Goal: Check status: Check status

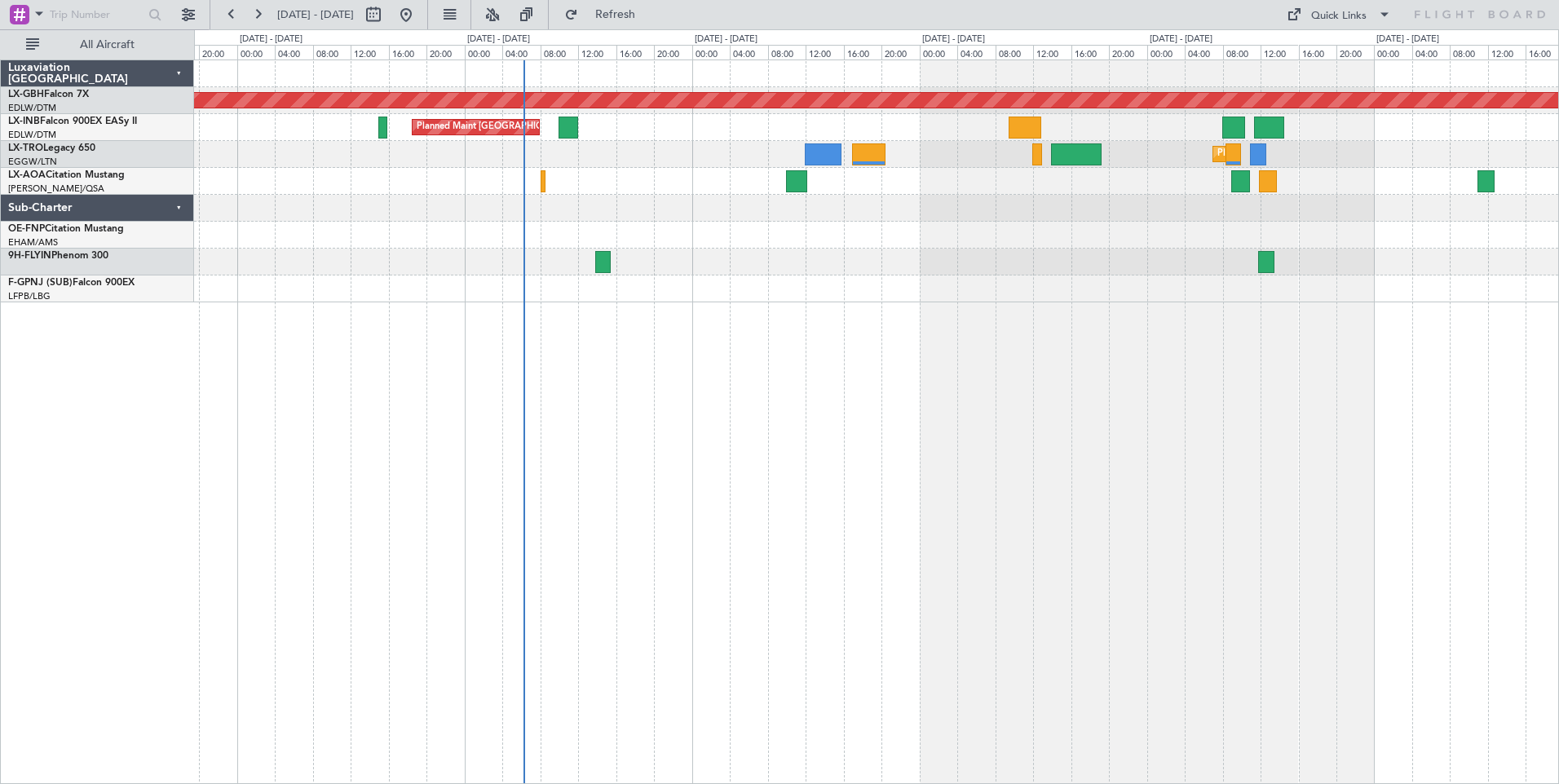
click at [898, 437] on div "Planned Maint Nurnberg Planned Maint [GEOGRAPHIC_DATA] ([GEOGRAPHIC_DATA]) Plan…" at bounding box center [876, 422] width 1365 height 724
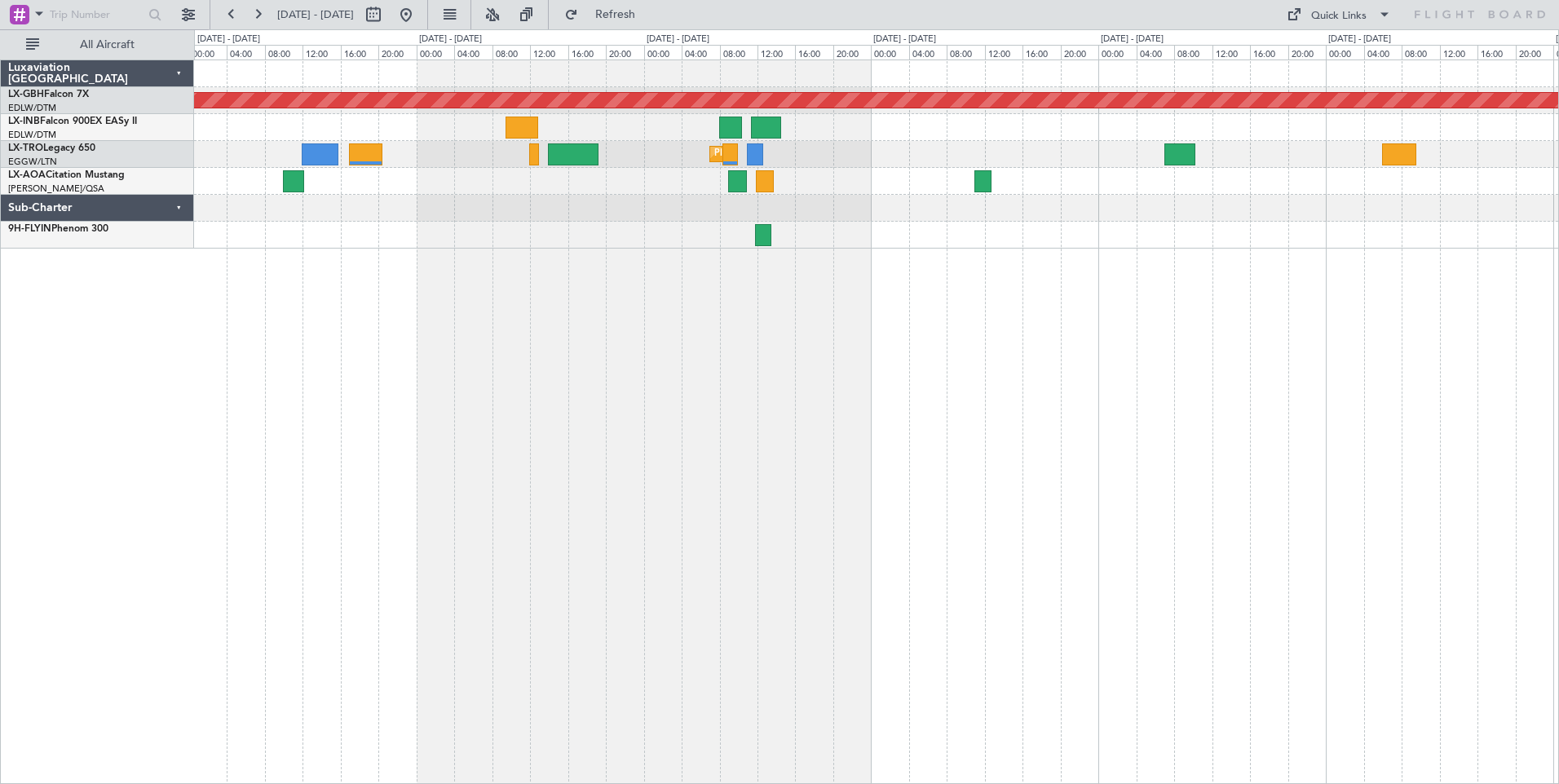
click at [458, 264] on div "Planned Maint Nurnberg Planned Maint [GEOGRAPHIC_DATA] ([GEOGRAPHIC_DATA]) Plan…" at bounding box center [876, 422] width 1365 height 724
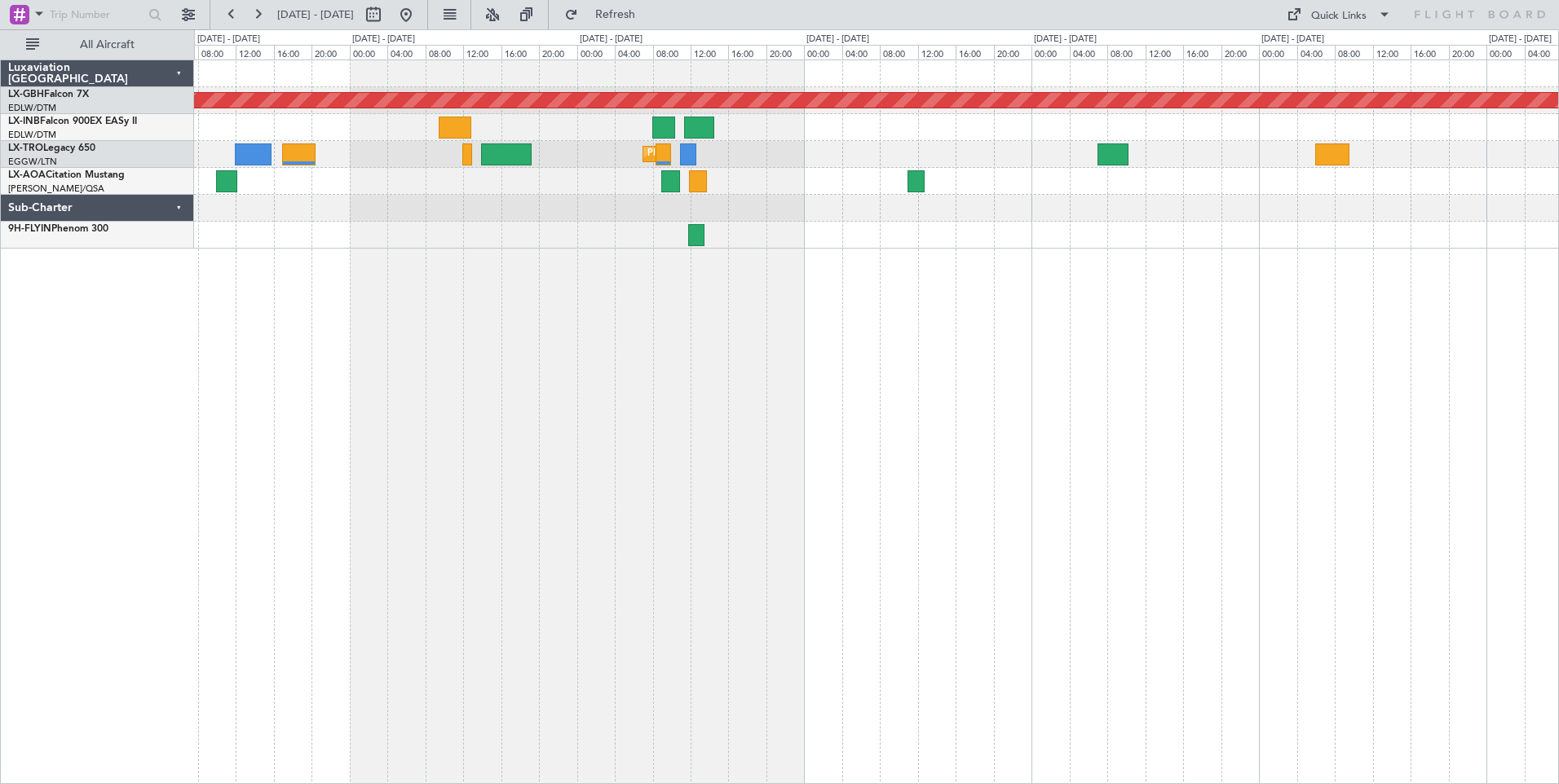
click at [428, 20] on fb-range-datepicker "[DATE] - [DATE]" at bounding box center [318, 14] width 219 height 30
click at [419, 17] on button at bounding box center [406, 14] width 26 height 26
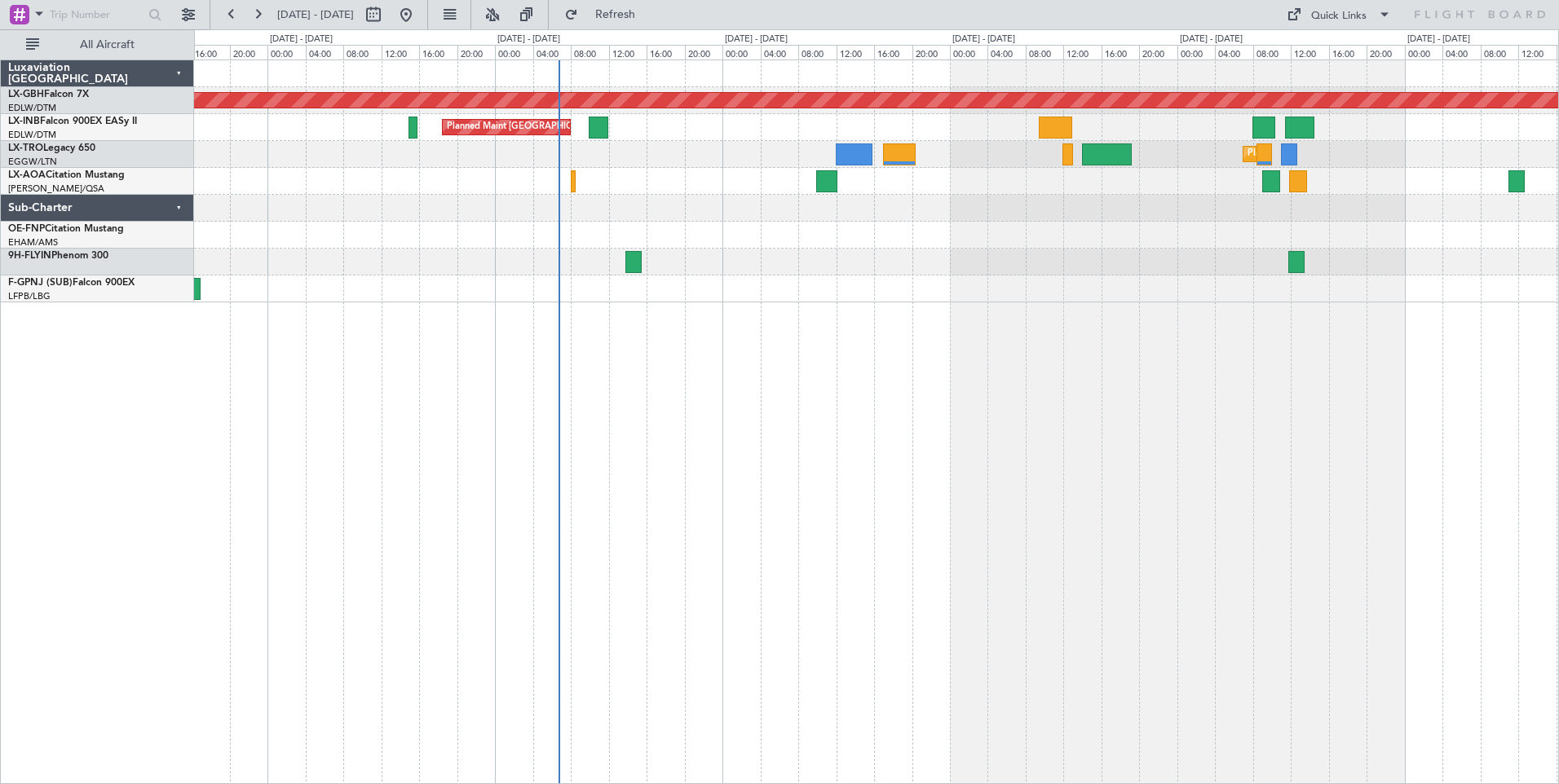
click at [1090, 405] on div "Planned Maint Nurnberg Planned Maint [GEOGRAPHIC_DATA] ([GEOGRAPHIC_DATA]) Plan…" at bounding box center [876, 422] width 1365 height 724
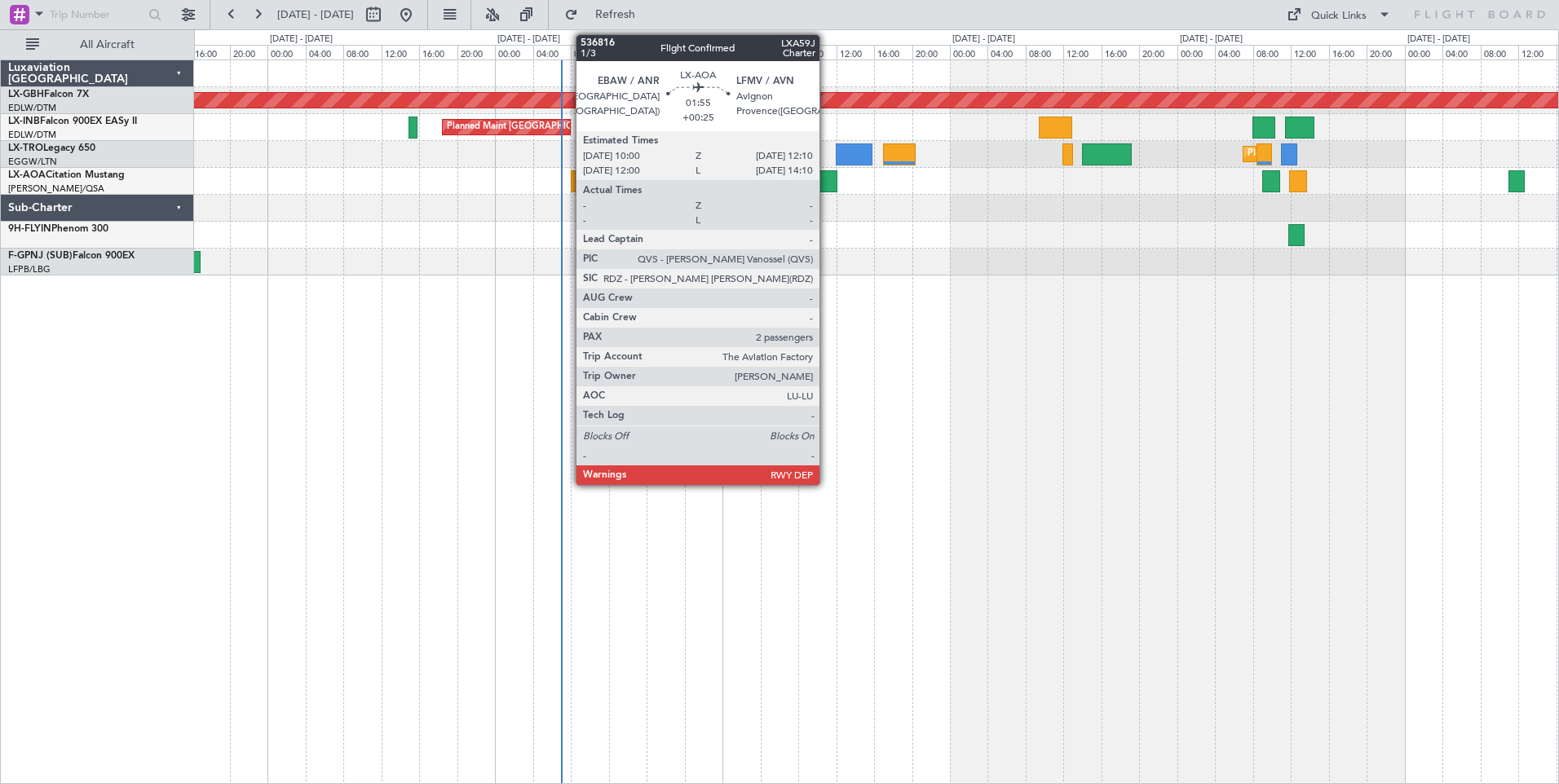
click at [827, 183] on div at bounding box center [826, 181] width 21 height 22
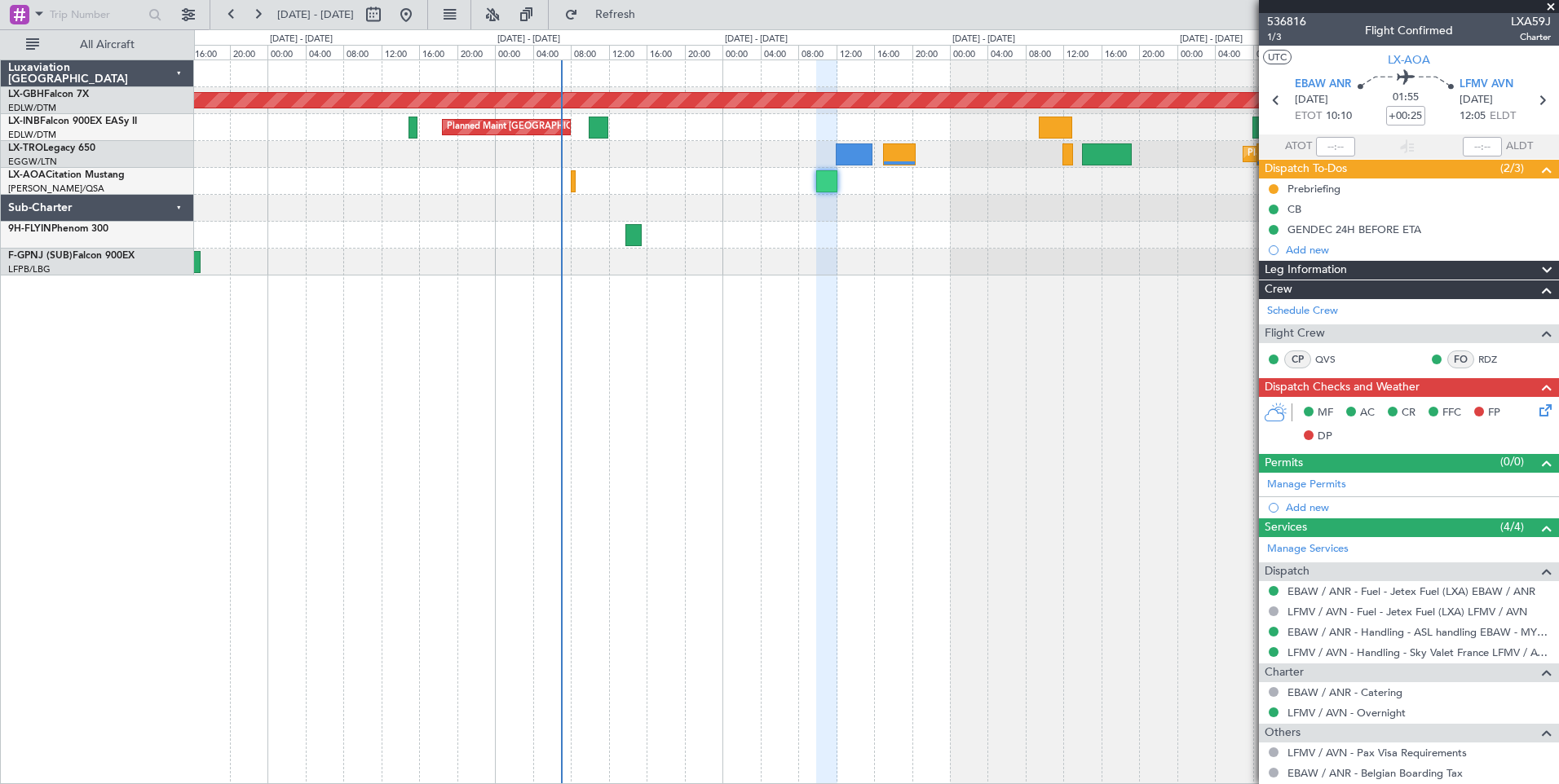
scroll to position [118, 0]
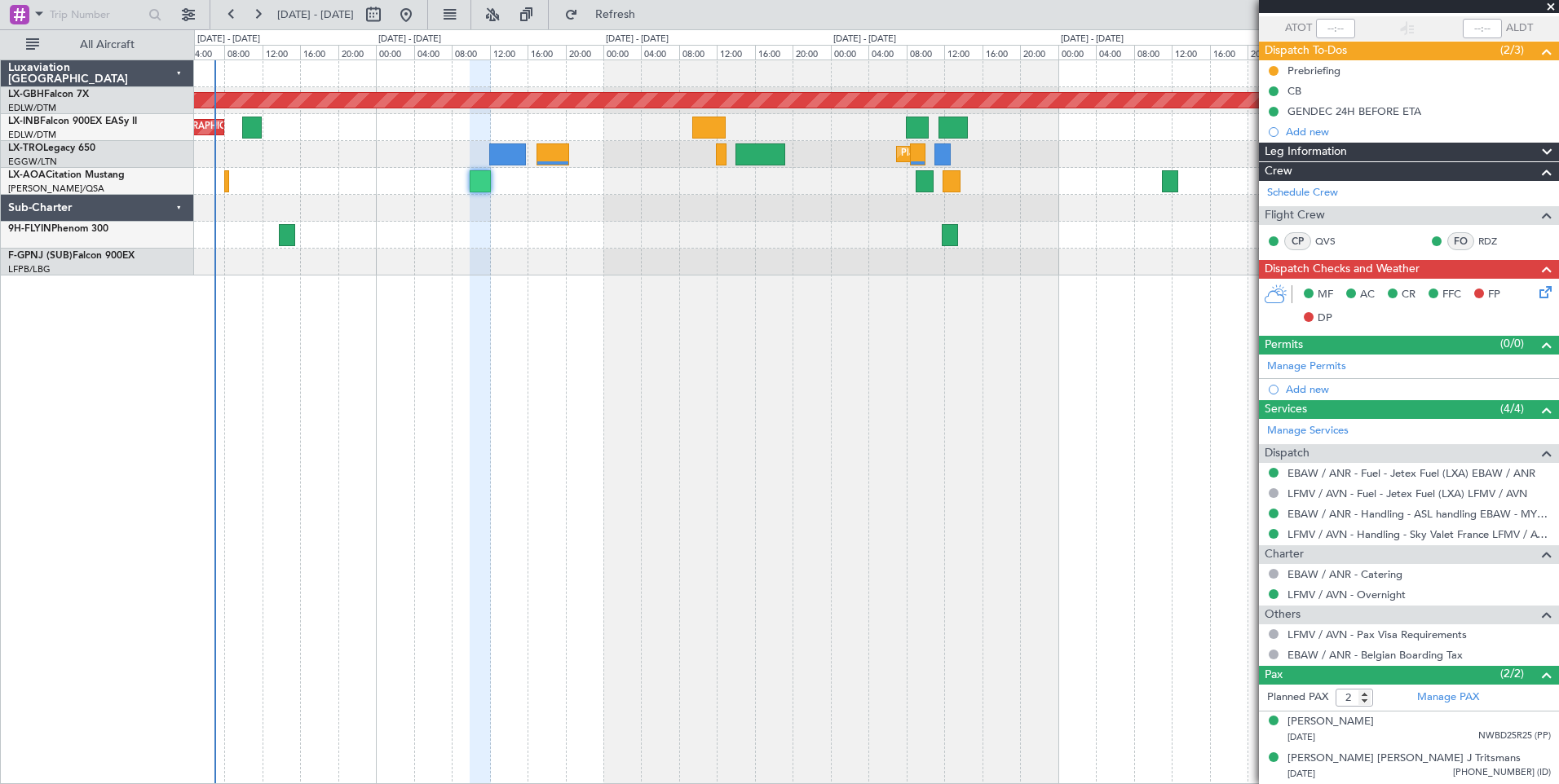
click at [639, 278] on div "Planned Maint Nurnberg Planned Maint [GEOGRAPHIC_DATA] ([GEOGRAPHIC_DATA]) Plan…" at bounding box center [876, 422] width 1365 height 724
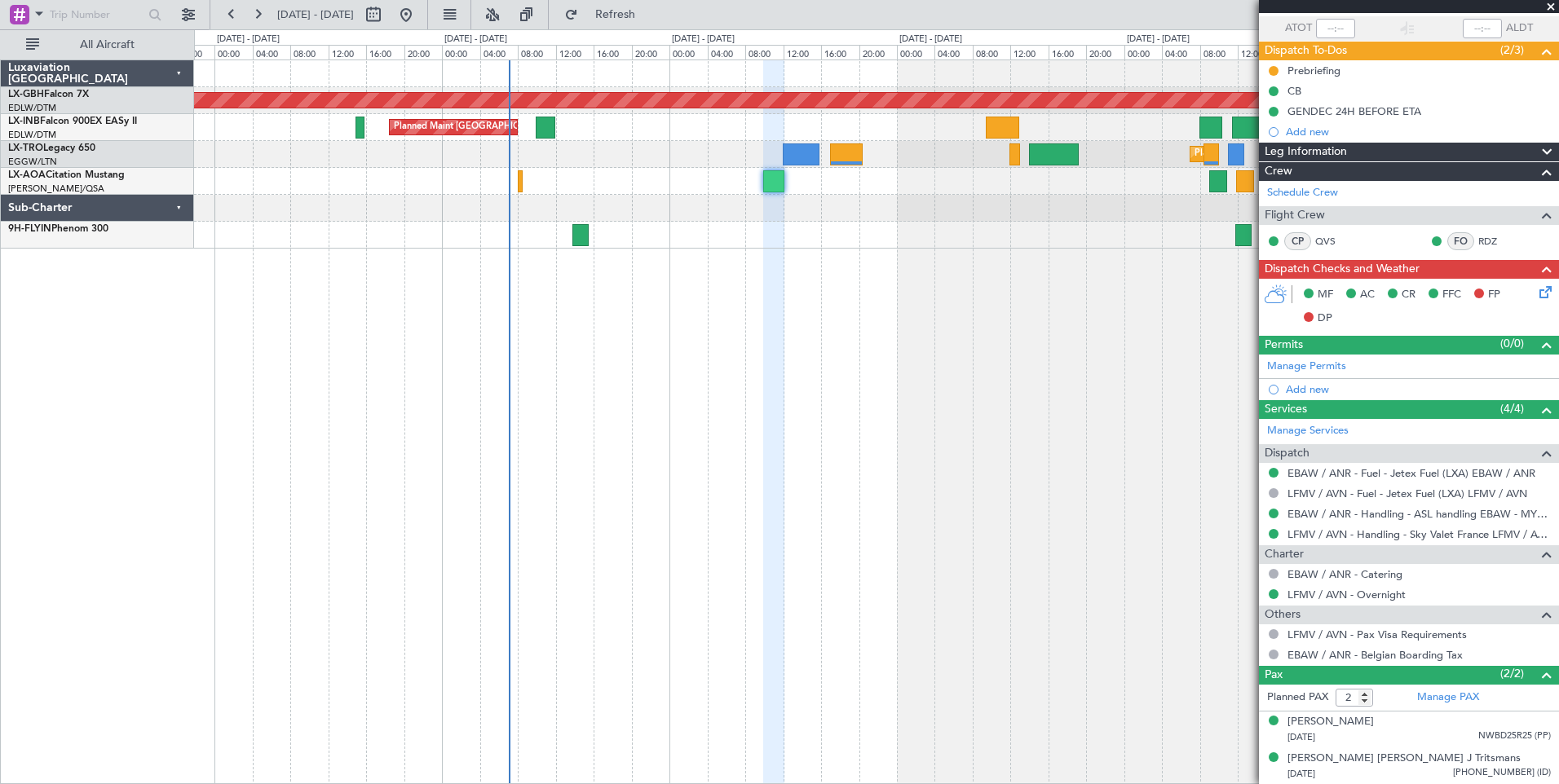
click at [1039, 337] on div "Planned Maint Nurnberg Planned Maint [GEOGRAPHIC_DATA] ([GEOGRAPHIC_DATA]) Plan…" at bounding box center [876, 422] width 1365 height 724
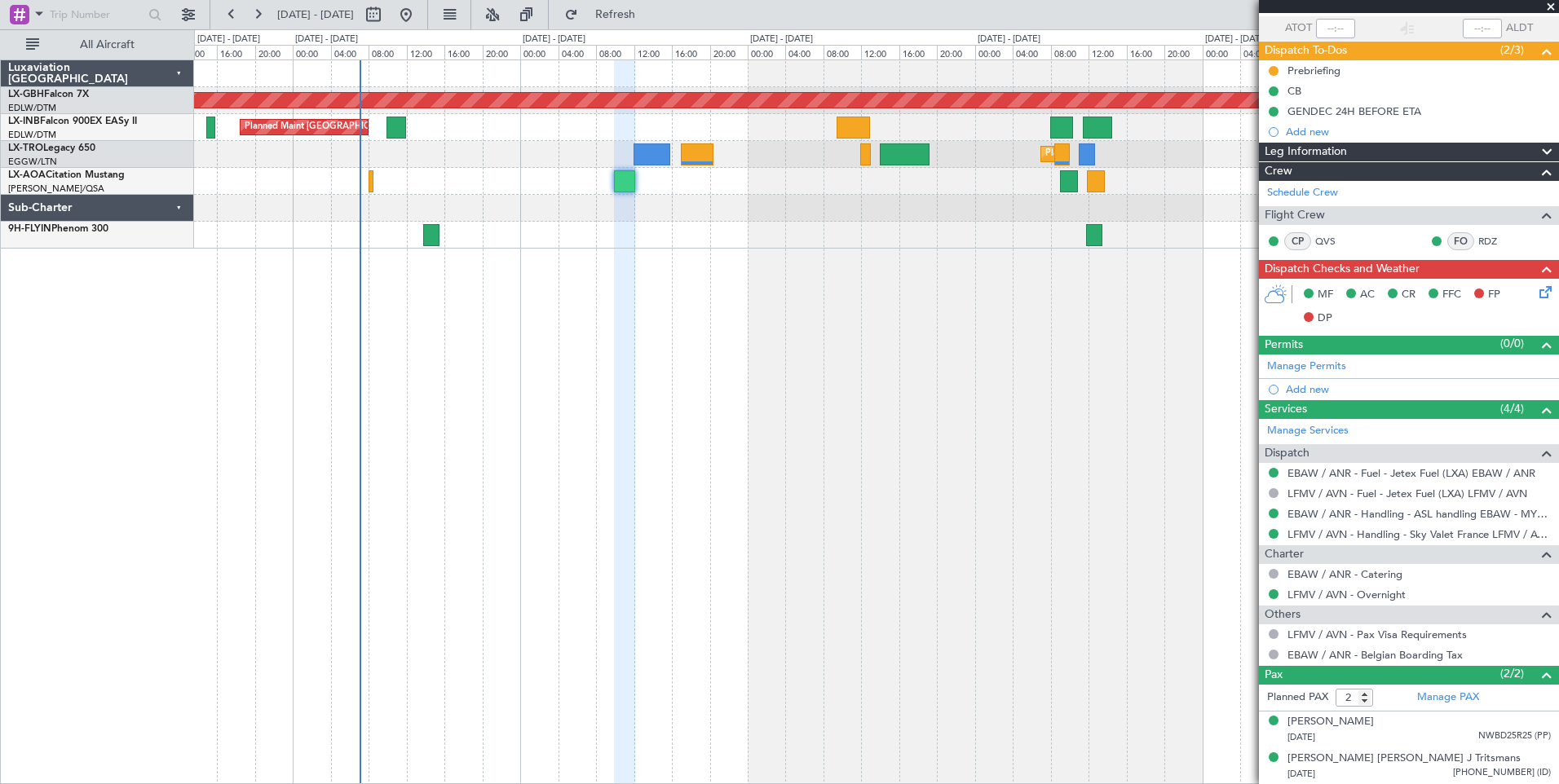
click at [687, 377] on div "Planned Maint Nurnberg Planned Maint [GEOGRAPHIC_DATA] ([GEOGRAPHIC_DATA]) Plan…" at bounding box center [876, 422] width 1365 height 724
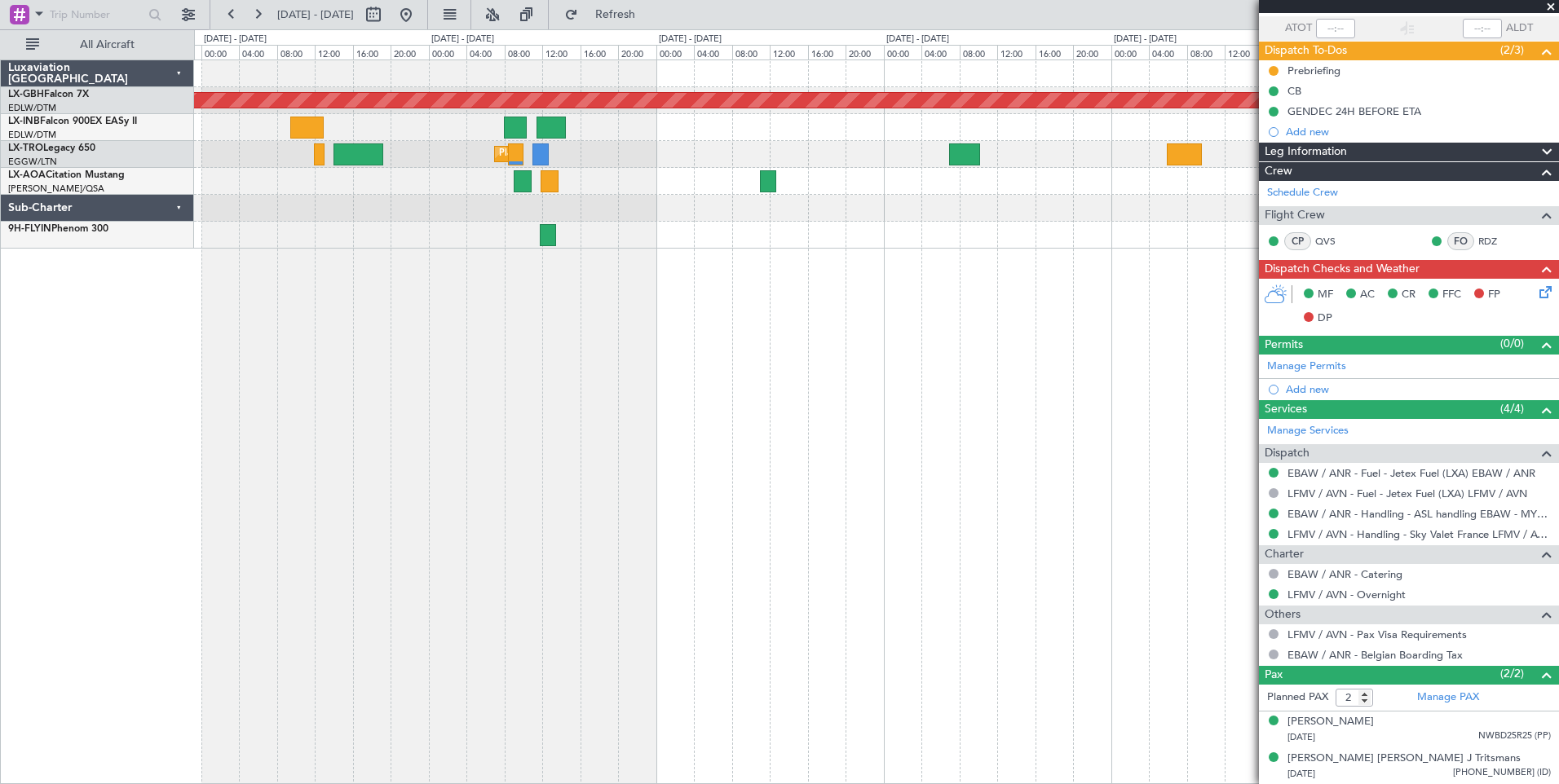
click at [261, 324] on div "Planned Maint Nurnberg Planned Maint [GEOGRAPHIC_DATA] ([GEOGRAPHIC_DATA])" at bounding box center [876, 422] width 1365 height 724
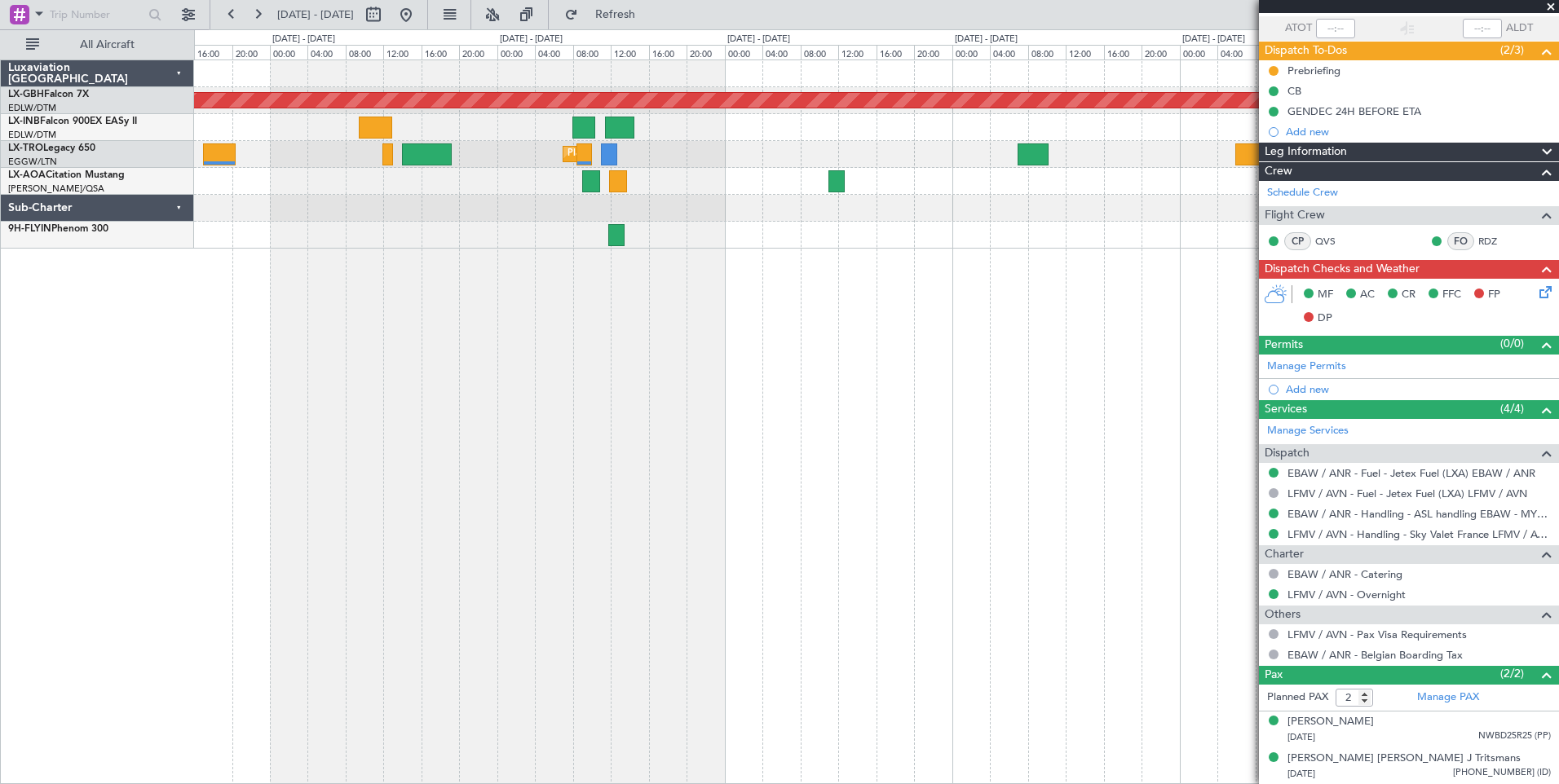
click at [959, 396] on div "Planned Maint Nurnberg Planned Maint [GEOGRAPHIC_DATA] ([GEOGRAPHIC_DATA]) Plan…" at bounding box center [876, 422] width 1365 height 724
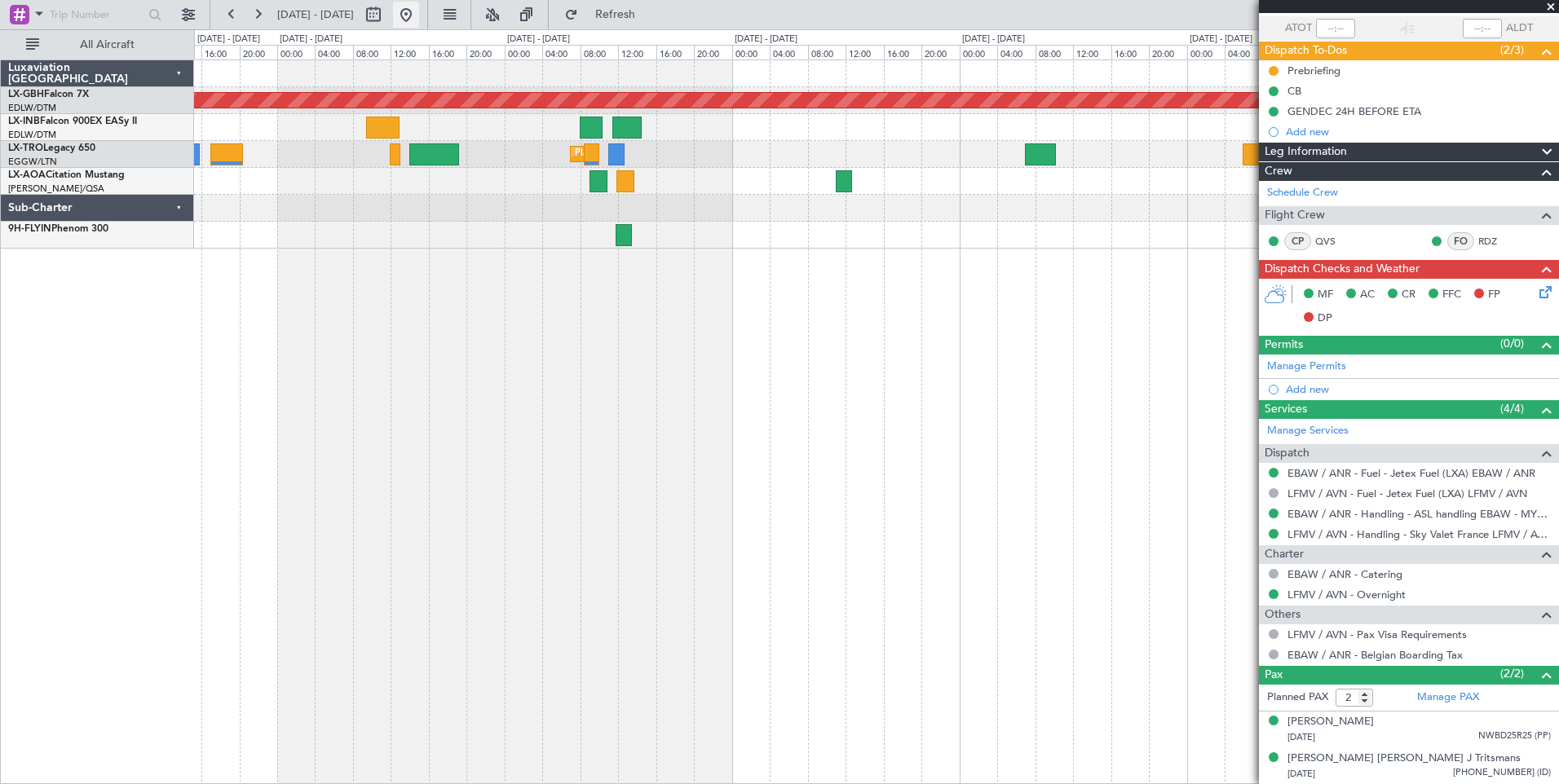
click at [419, 15] on button at bounding box center [406, 14] width 26 height 26
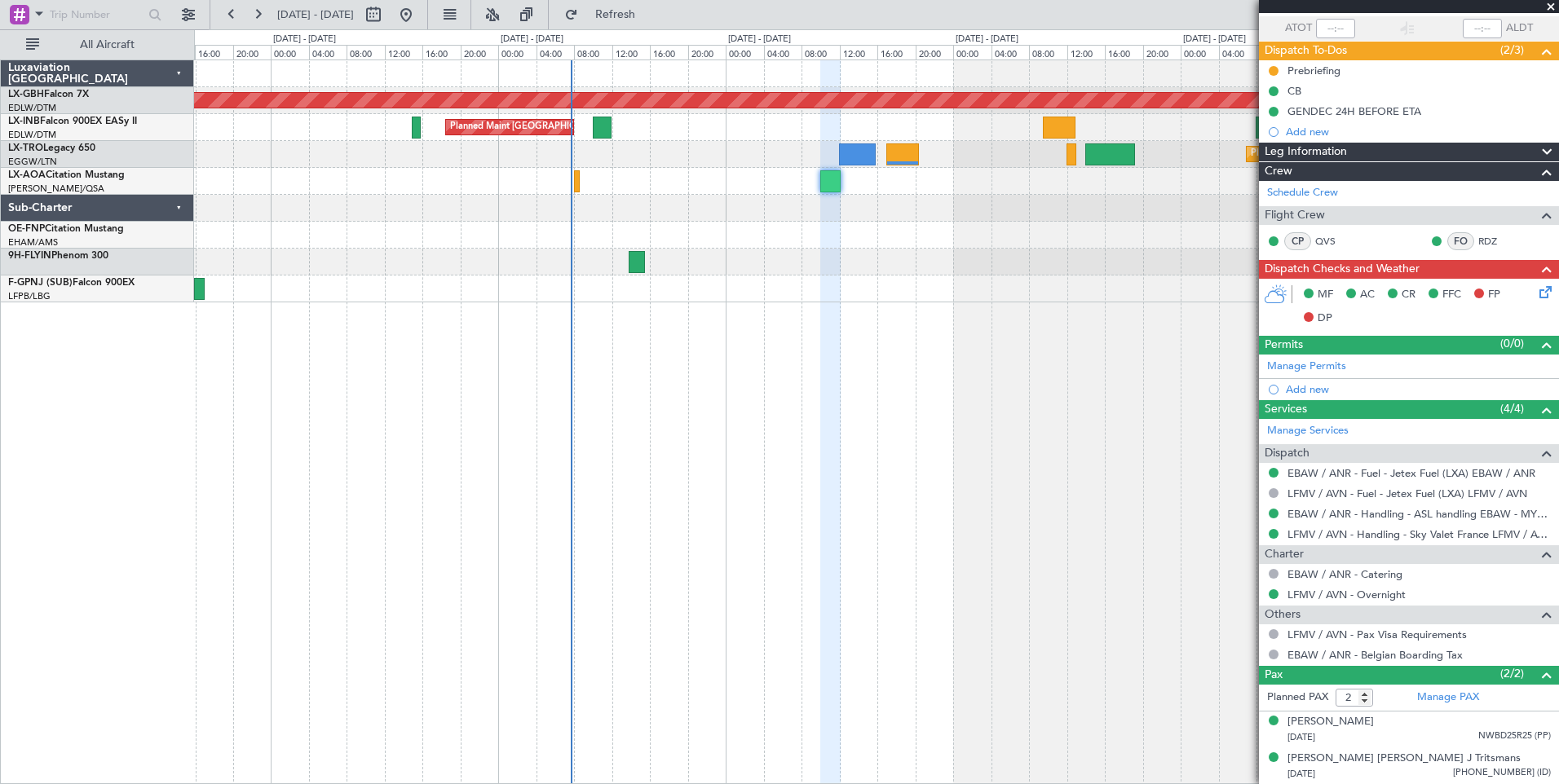
click at [468, 264] on div "Planned Maint Nurnberg Planned Maint [GEOGRAPHIC_DATA] ([GEOGRAPHIC_DATA]) Plan…" at bounding box center [876, 422] width 1365 height 724
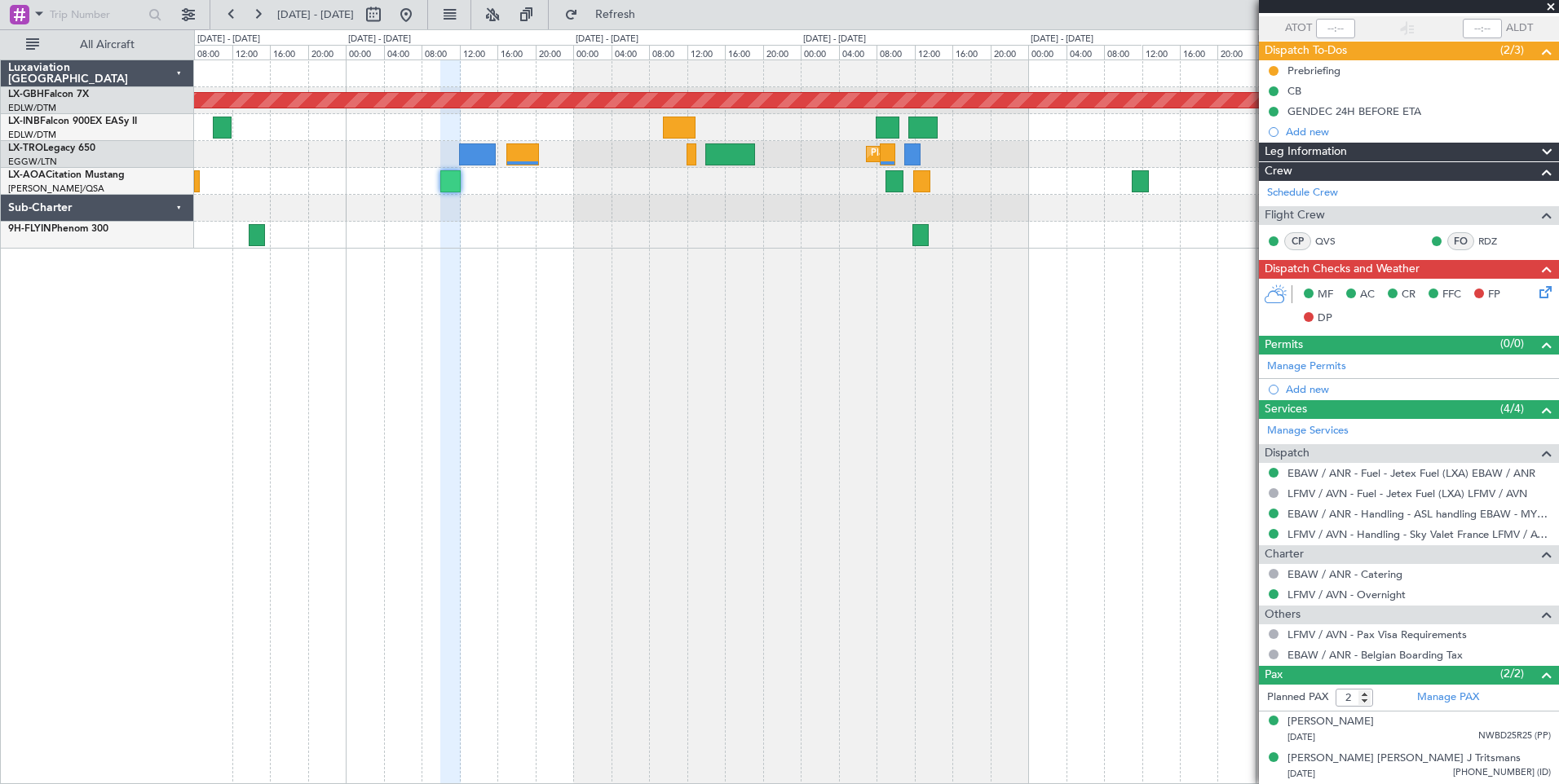
click at [541, 313] on div "Planned Maint Nurnberg Planned Maint [GEOGRAPHIC_DATA] ([GEOGRAPHIC_DATA]) Plan…" at bounding box center [876, 422] width 1365 height 724
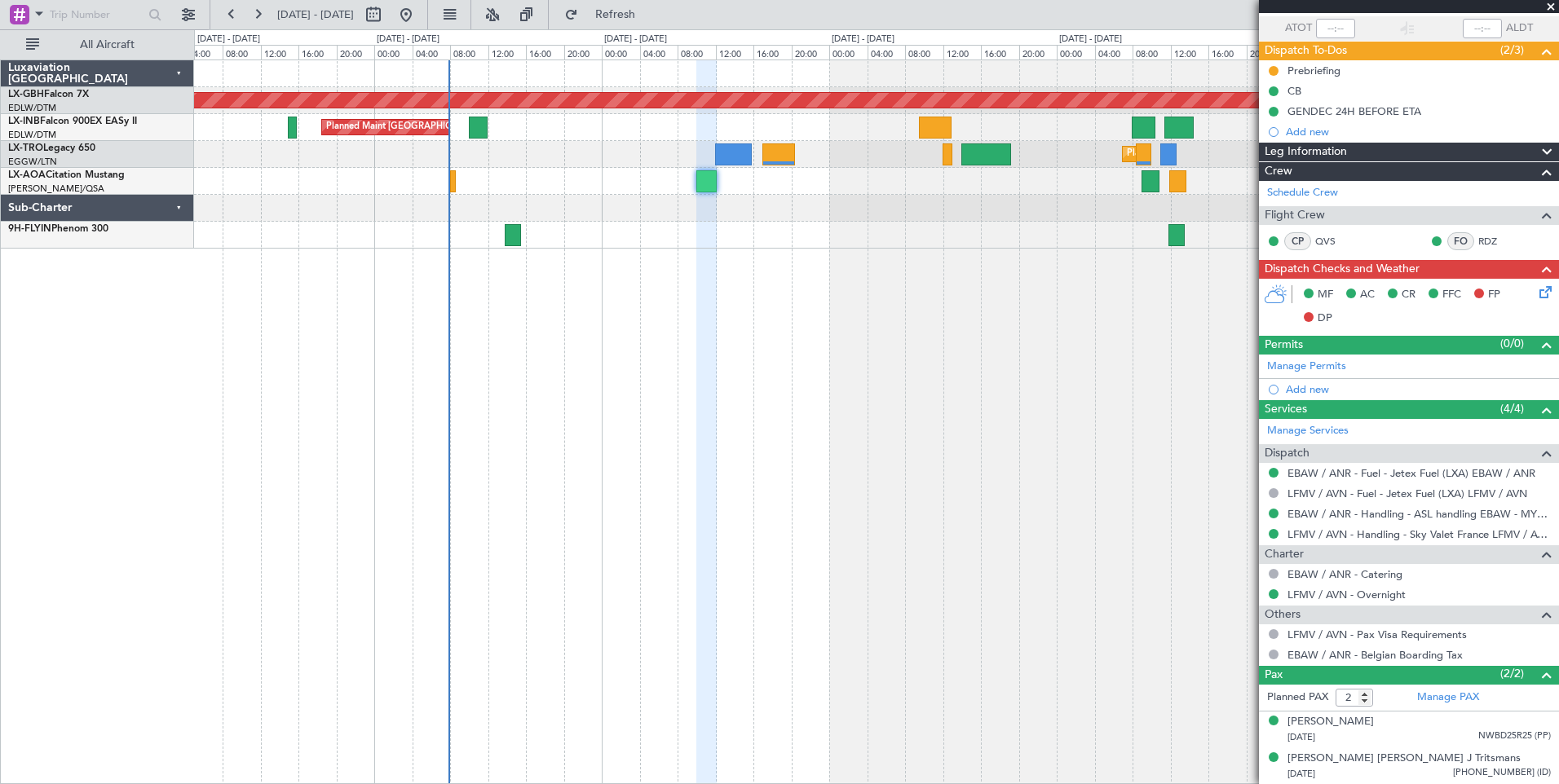
click at [947, 355] on div "Planned Maint Nurnberg Planned Maint [GEOGRAPHIC_DATA] ([GEOGRAPHIC_DATA]) Plan…" at bounding box center [876, 422] width 1365 height 724
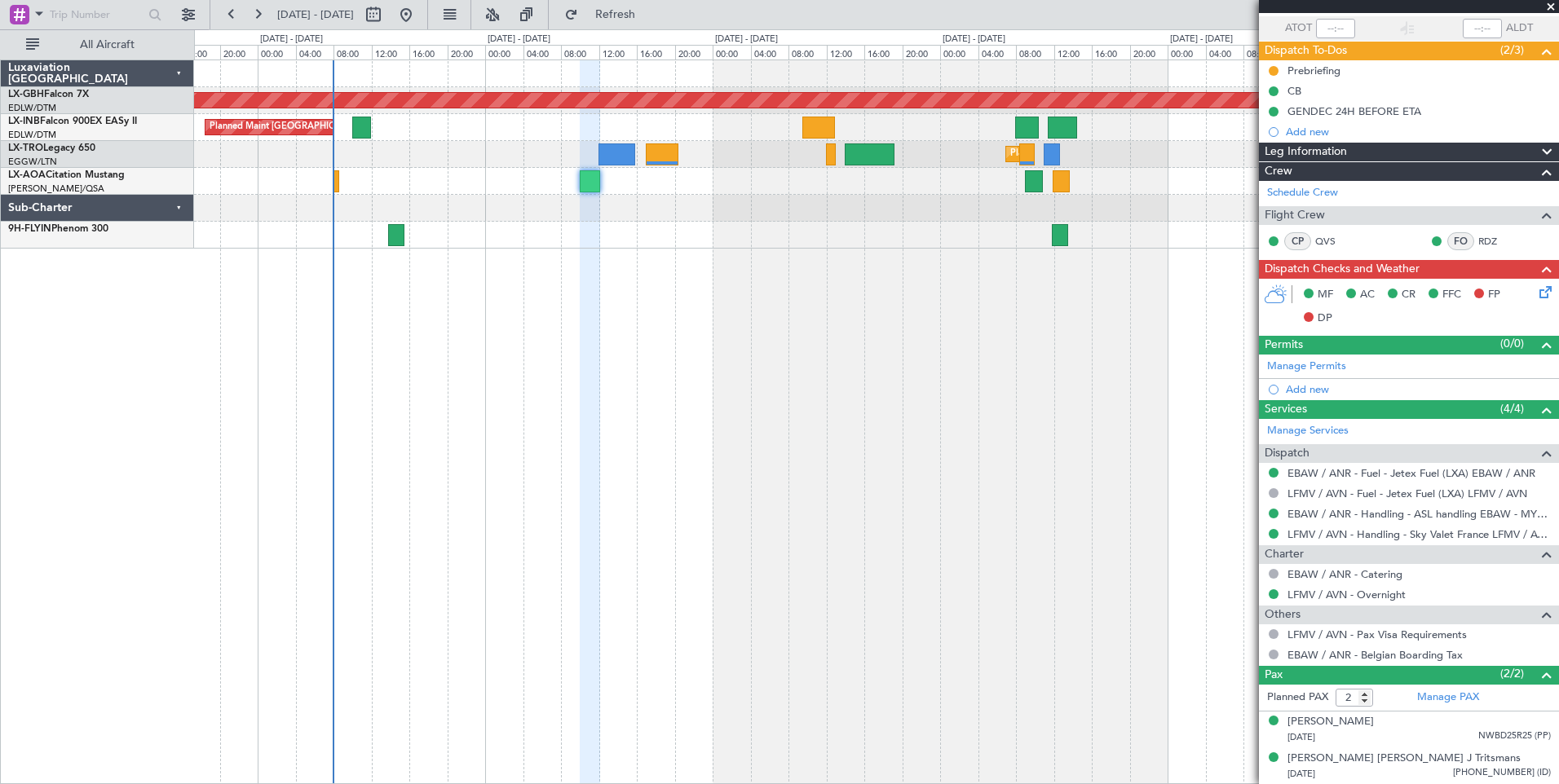
click at [740, 275] on div "Planned Maint Nurnberg Planned Maint [GEOGRAPHIC_DATA] ([GEOGRAPHIC_DATA]) Plan…" at bounding box center [876, 422] width 1365 height 724
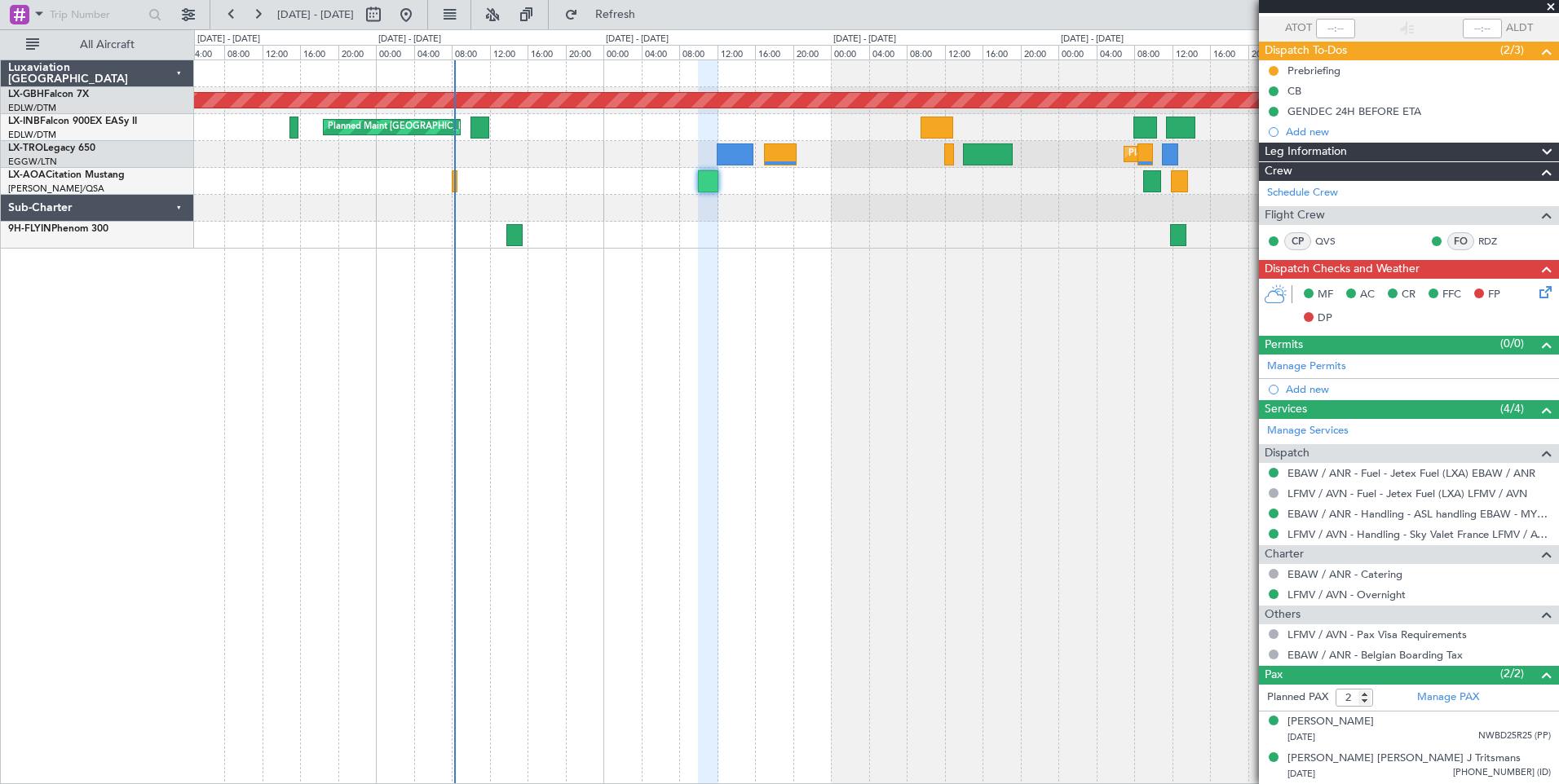
click at [651, 332] on div "Planned Maint Nurnberg Planned Maint [GEOGRAPHIC_DATA] ([GEOGRAPHIC_DATA]) Plan…" at bounding box center [876, 422] width 1365 height 724
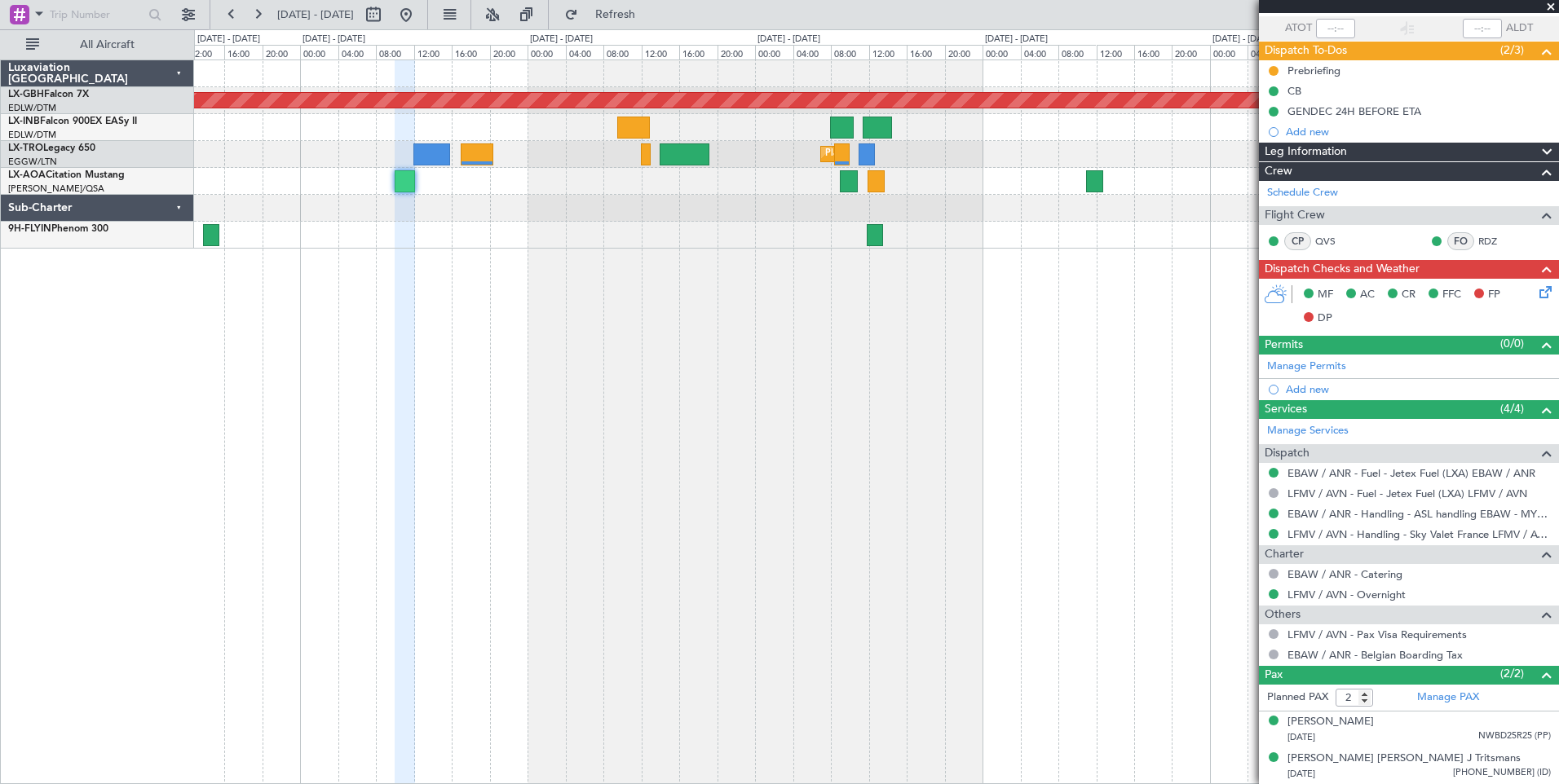
click at [574, 247] on div "Planned Maint Nurnberg Planned Maint [GEOGRAPHIC_DATA] ([GEOGRAPHIC_DATA]) Plan…" at bounding box center [876, 422] width 1365 height 724
